Goal: Task Accomplishment & Management: Manage account settings

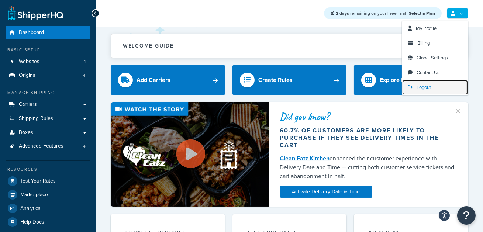
click at [430, 90] on span "Logout" at bounding box center [424, 87] width 14 height 7
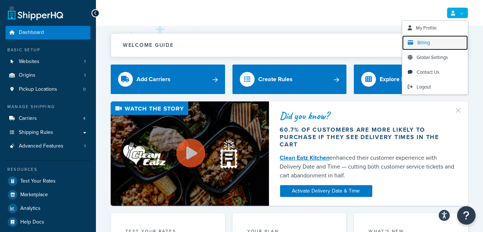
click at [428, 42] on span "Billing" at bounding box center [424, 42] width 13 height 7
